Goal: Task Accomplishment & Management: Complete application form

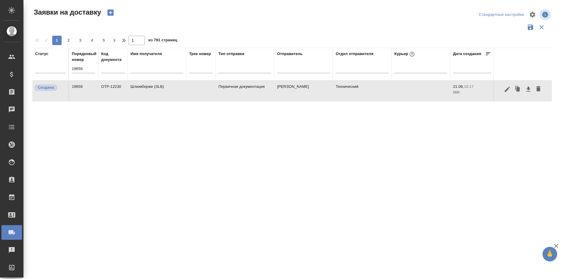
click at [88, 68] on input "19658" at bounding box center [83, 69] width 23 height 8
paste input "813"
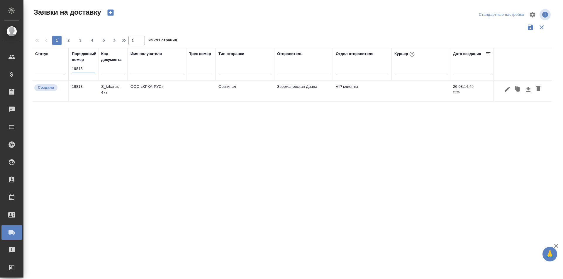
type input "19813"
click at [506, 91] on icon "button" at bounding box center [506, 88] width 5 height 5
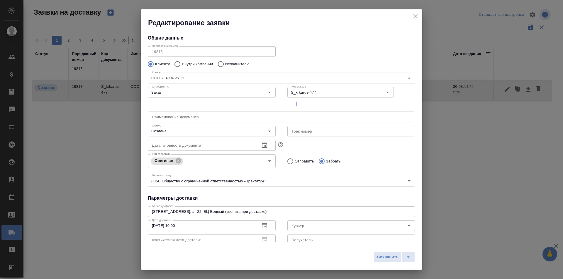
type input "[PERSON_NAME]"
type input "[PHONE_NUMBER]"
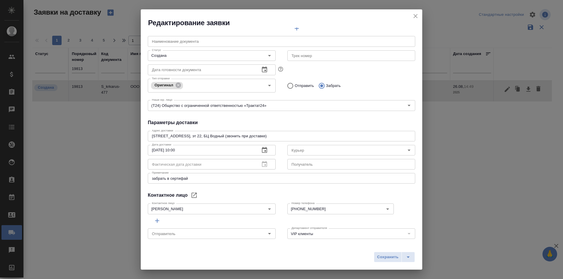
scroll to position [80, 0]
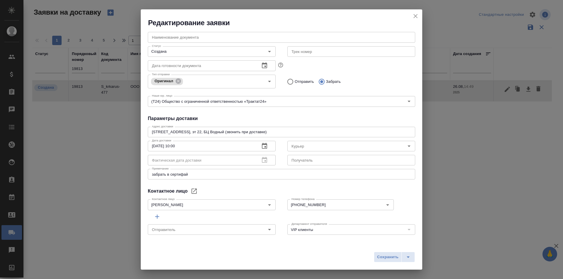
type input "Звержановская Диана"
click at [342, 191] on div "Контактное лицо" at bounding box center [281, 191] width 267 height 7
drag, startPoint x: 307, startPoint y: 134, endPoint x: 137, endPoint y: 124, distance: 169.7
click at [137, 124] on div "Редактирование заявки Общие данные Порядковый номер 19813 Порядковый номер Клие…" at bounding box center [281, 139] width 563 height 279
click at [255, 131] on textarea "[STREET_ADDRESS], эт 22, БЦ Водный (звонить при доставке)" at bounding box center [281, 132] width 259 height 4
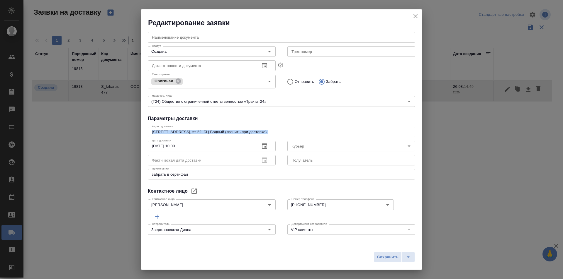
drag, startPoint x: 299, startPoint y: 136, endPoint x: 119, endPoint y: 137, distance: 180.2
click at [119, 137] on div "Редактирование заявки Общие данные Порядковый номер 19813 Порядковый номер Клие…" at bounding box center [281, 139] width 563 height 279
click at [178, 129] on div "[STREET_ADDRESS], эт 22, БЦ Водный (звонить при доставке) x Адрес доставки" at bounding box center [281, 132] width 267 height 11
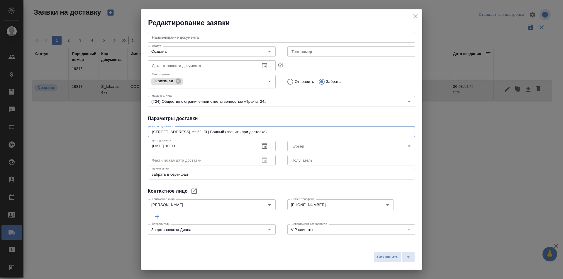
click at [178, 129] on div "[STREET_ADDRESS], эт 22, БЦ Водный (звонить при доставке) x Адрес доставки" at bounding box center [281, 132] width 267 height 11
click at [185, 131] on textarea "[STREET_ADDRESS], эт 22, БЦ Водный (звонить при доставке)" at bounding box center [281, 132] width 259 height 4
click at [358, 190] on div "Контактное лицо" at bounding box center [281, 191] width 267 height 7
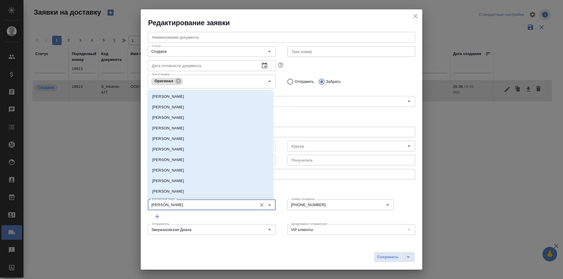
drag, startPoint x: 185, startPoint y: 206, endPoint x: 96, endPoint y: 203, distance: 89.1
click at [96, 203] on div "Редактирование заявки Общие данные Порядковый номер 19813 Порядковый номер Клие…" at bounding box center [281, 139] width 563 height 279
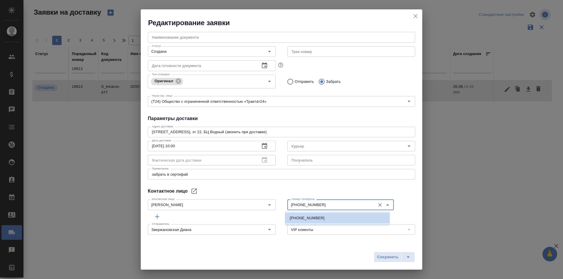
drag, startPoint x: 331, startPoint y: 202, endPoint x: 283, endPoint y: 204, distance: 48.4
click at [283, 204] on div "Номер телефона [PHONE_NUMBER] Номер телефона" at bounding box center [350, 204] width 139 height 26
